Goal: Task Accomplishment & Management: Use online tool/utility

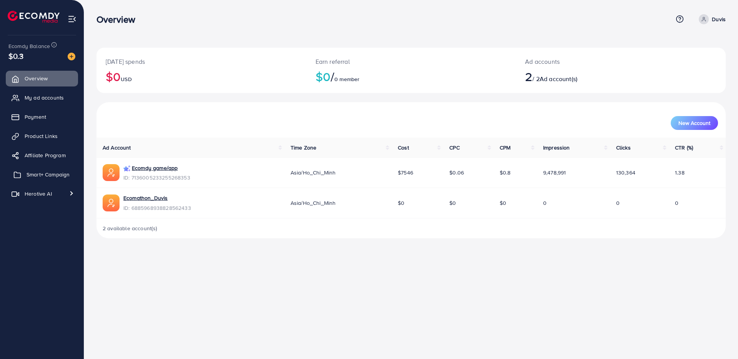
click at [37, 172] on span "Smart+ Campaign" at bounding box center [48, 175] width 43 height 8
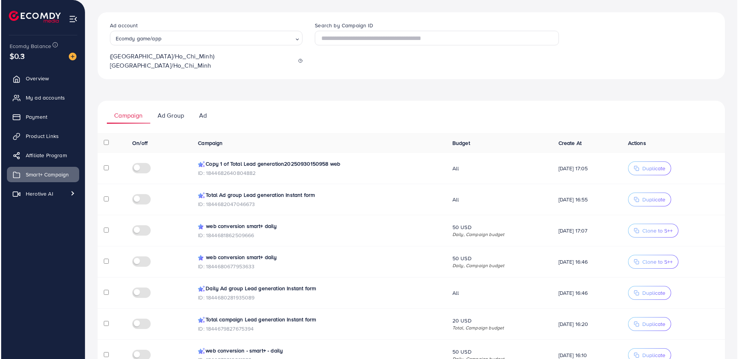
scroll to position [34, 0]
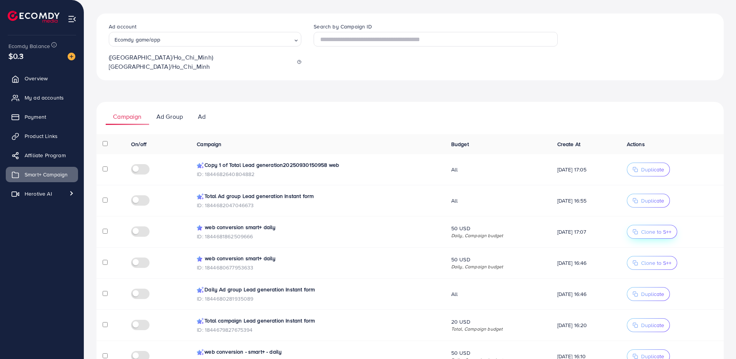
click at [642, 229] on span "Clone to S++" at bounding box center [651, 231] width 39 height 5
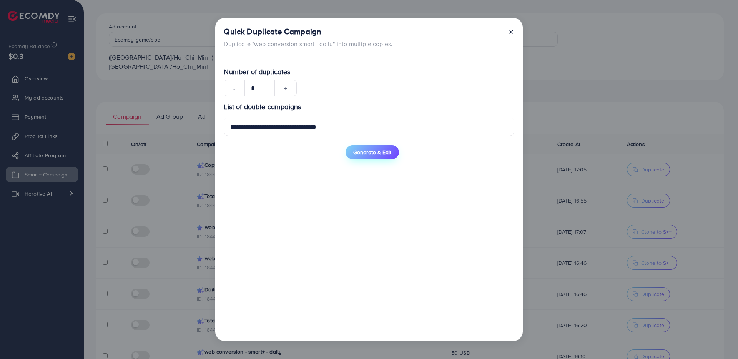
click at [370, 156] on span "Generate & Edit" at bounding box center [372, 152] width 38 height 8
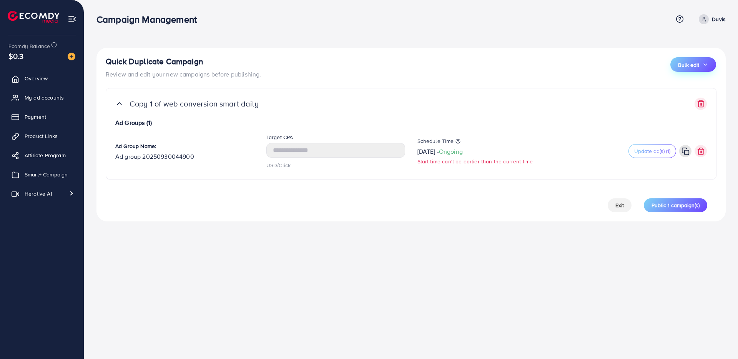
click at [699, 67] on span "Bulk edit" at bounding box center [693, 64] width 30 height 6
click at [686, 86] on span "Schedule Time" at bounding box center [682, 87] width 41 height 8
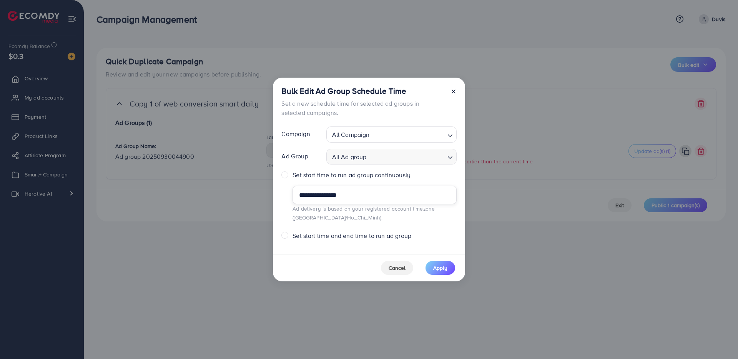
click at [333, 194] on input "**********" at bounding box center [374, 195] width 164 height 18
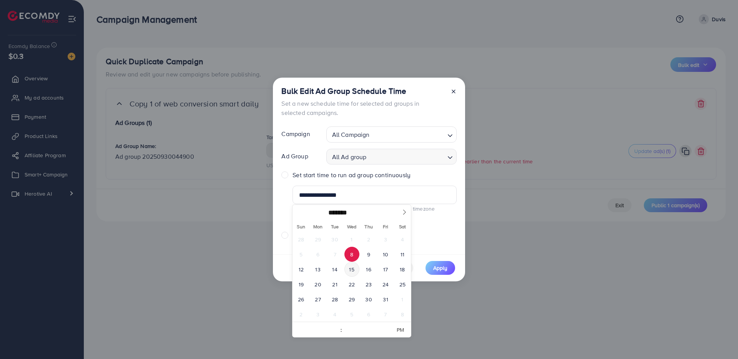
click at [348, 272] on span "15" at bounding box center [351, 269] width 15 height 15
type input "**********"
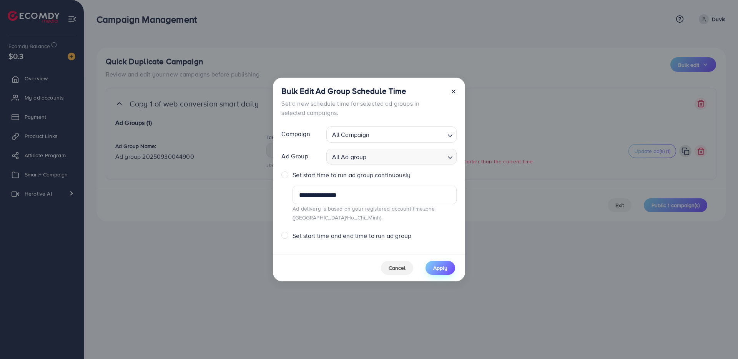
click at [443, 266] on span "Apply" at bounding box center [440, 268] width 14 height 8
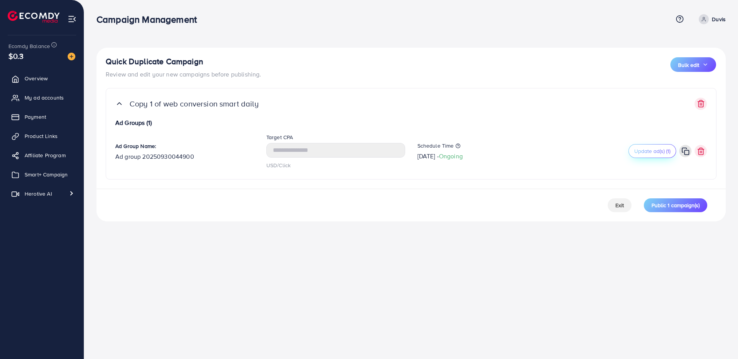
click at [649, 153] on span "Update ad(s) (1)" at bounding box center [652, 151] width 36 height 8
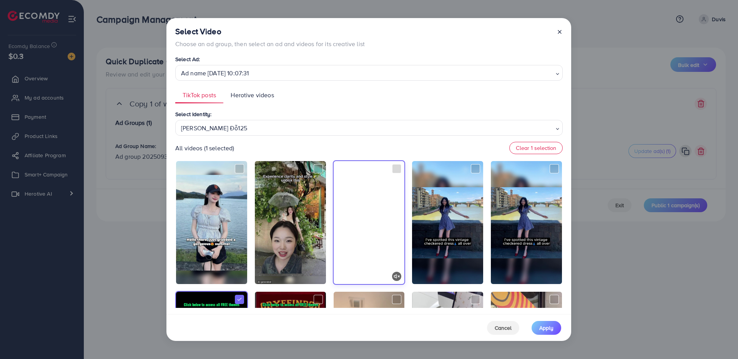
scroll to position [246, 0]
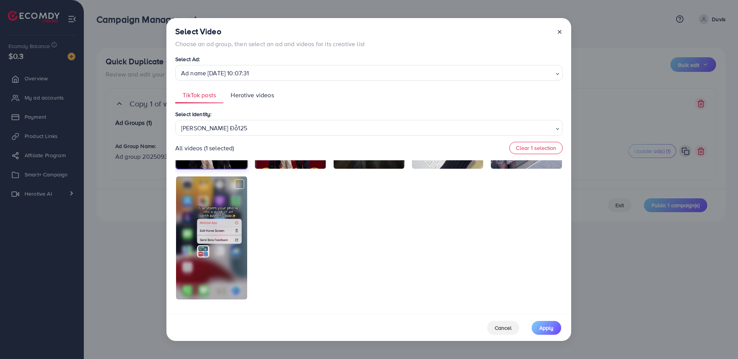
click at [359, 269] on div at bounding box center [368, 107] width 387 height 386
click at [358, 264] on div at bounding box center [368, 107] width 387 height 386
click at [229, 131] on div "[PERSON_NAME] Đỗ125" at bounding box center [366, 127] width 376 height 13
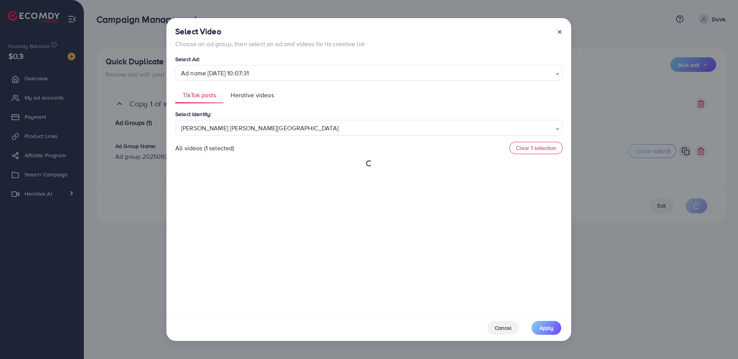
scroll to position [0, 0]
click at [214, 166] on div "Select Identity: [PERSON_NAME] [PERSON_NAME] Nam Loading... [PERSON_NAME] Đỗ125…" at bounding box center [368, 208] width 387 height 198
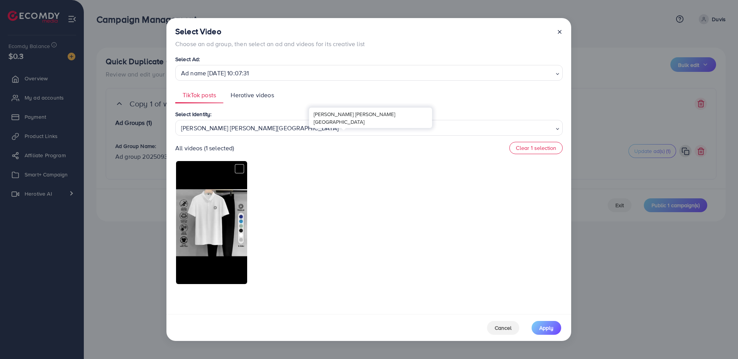
click at [239, 125] on div "[PERSON_NAME] [PERSON_NAME][GEOGRAPHIC_DATA]" at bounding box center [366, 127] width 376 height 13
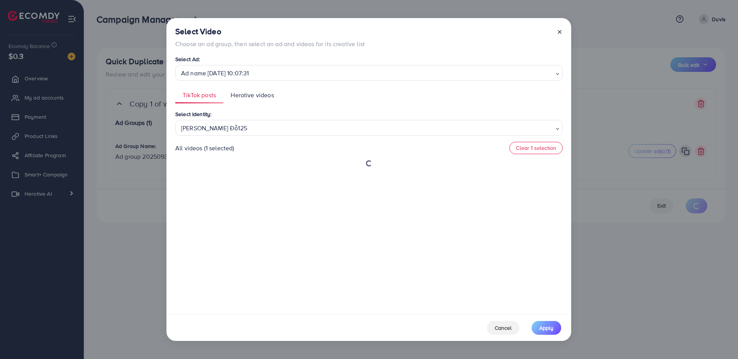
click at [228, 152] on div "Select Identity: [PERSON_NAME] Đỗ125 Loading... [PERSON_NAME] Đỗ125 [PERSON_NAM…" at bounding box center [368, 208] width 387 height 198
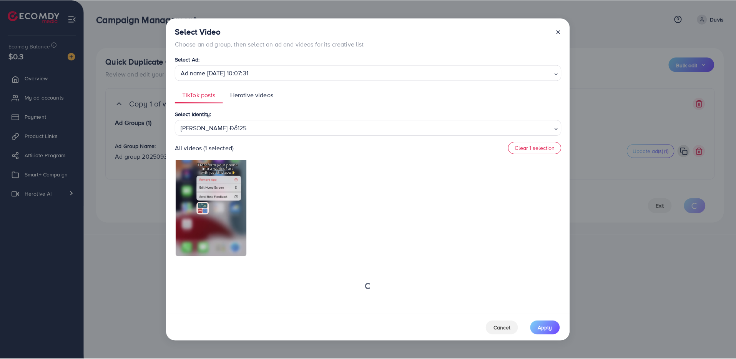
scroll to position [214, 0]
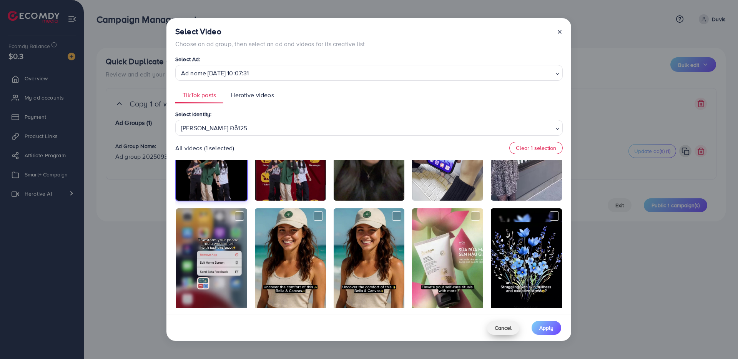
click at [507, 331] on span "Cancel" at bounding box center [502, 328] width 17 height 8
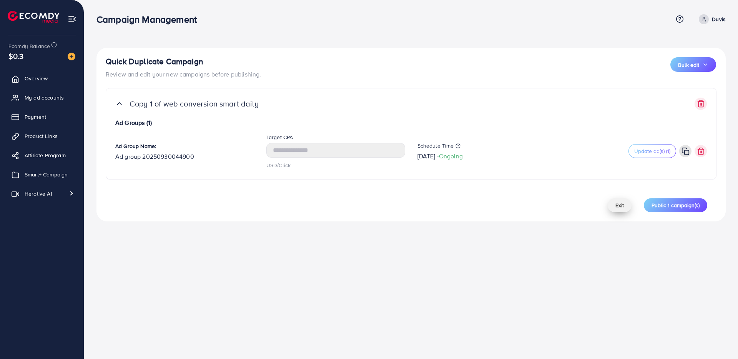
click at [616, 200] on button "Exit" at bounding box center [619, 205] width 24 height 14
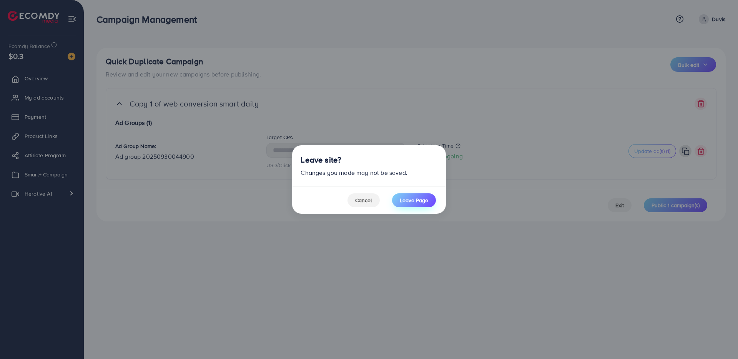
click at [407, 204] on button "Leave Page" at bounding box center [414, 200] width 44 height 14
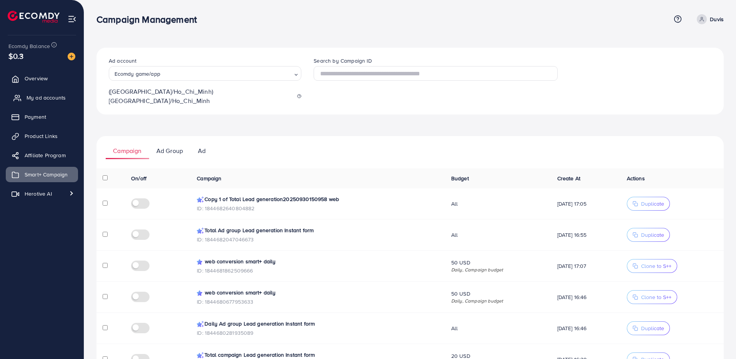
click at [30, 101] on span "My ad accounts" at bounding box center [46, 98] width 39 height 8
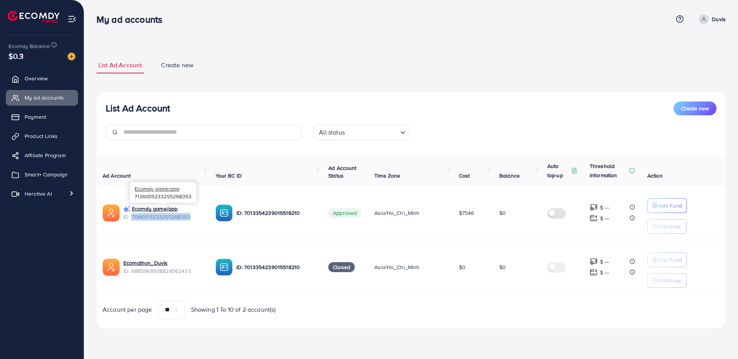
drag, startPoint x: 189, startPoint y: 217, endPoint x: 131, endPoint y: 217, distance: 58.0
click at [131, 217] on span "ID: 7136005233255268353" at bounding box center [163, 217] width 80 height 8
copy span "7136005233255268353"
